Goal: Task Accomplishment & Management: Use online tool/utility

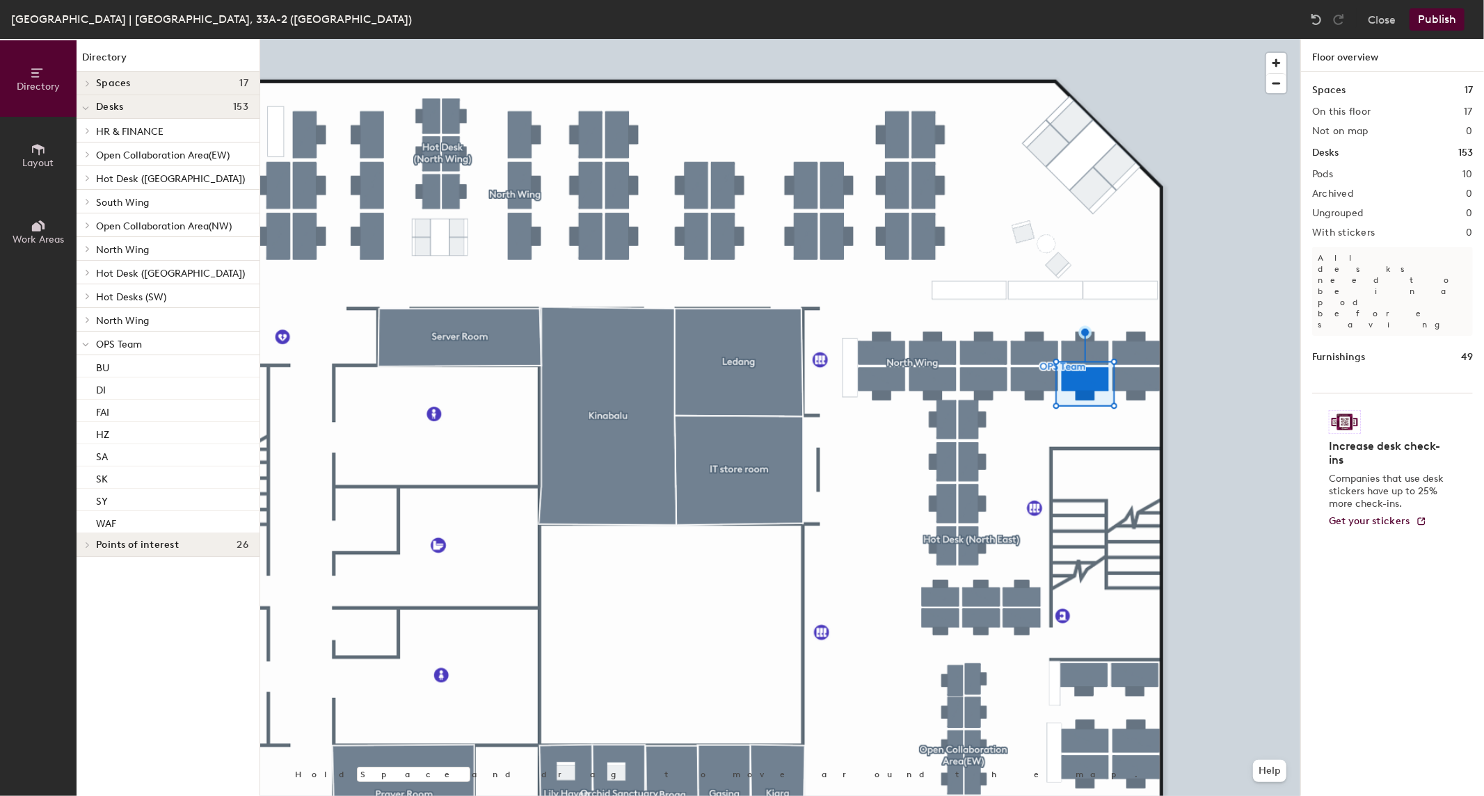
click at [1445, 17] on button "Publish" at bounding box center [1436, 19] width 55 height 22
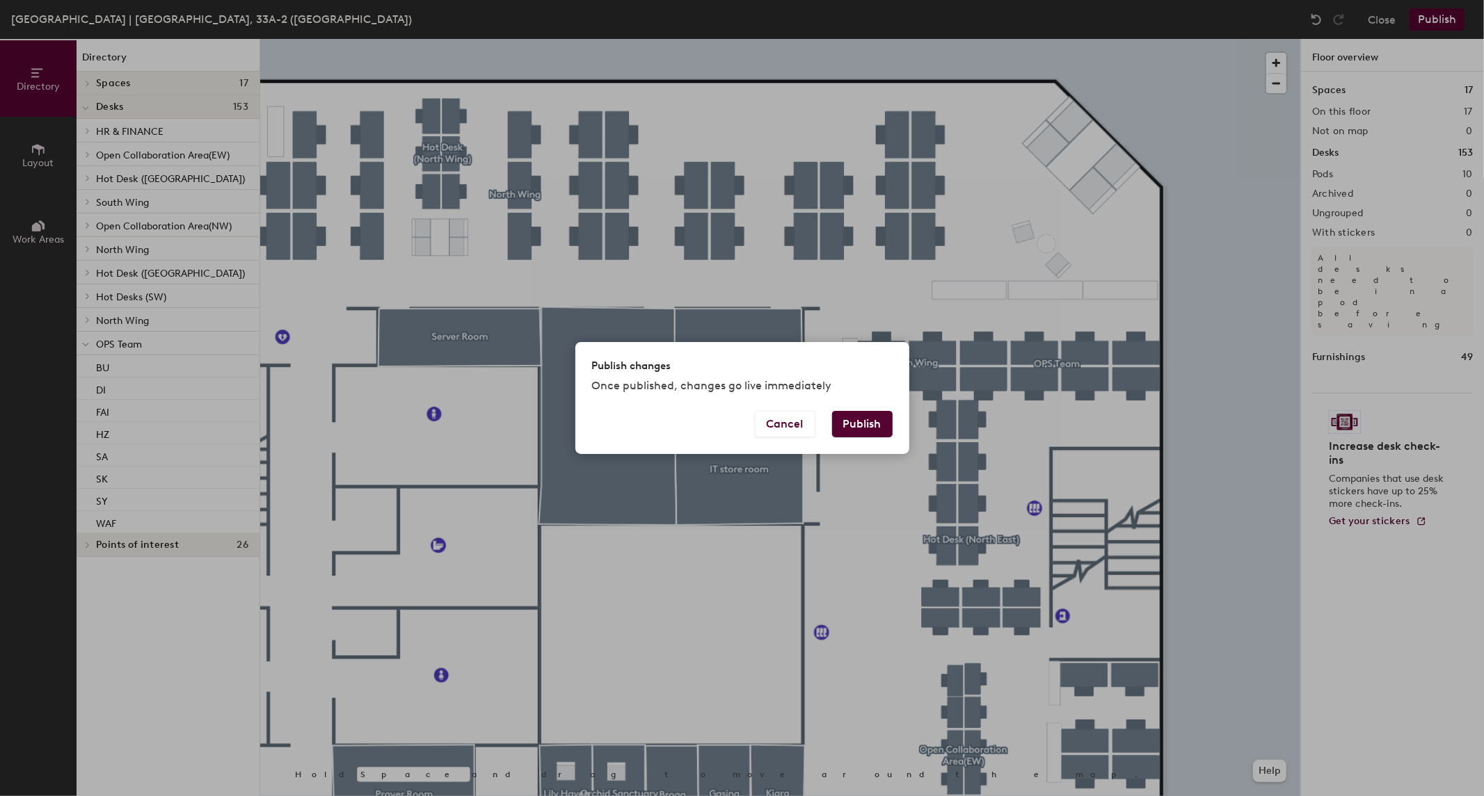
click at [860, 419] on button "Publish" at bounding box center [862, 424] width 61 height 26
